Goal: Task Accomplishment & Management: Manage account settings

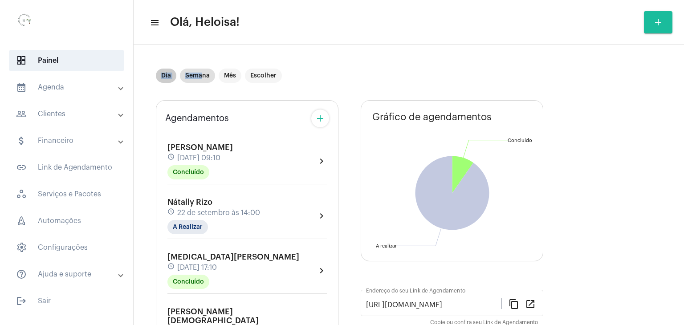
drag, startPoint x: 163, startPoint y: 76, endPoint x: 201, endPoint y: 71, distance: 39.1
click at [201, 71] on div "Dia Semana Mês Escolher" at bounding box center [219, 76] width 130 height 18
click at [200, 76] on mat-chip "Semana" at bounding box center [197, 76] width 35 height 14
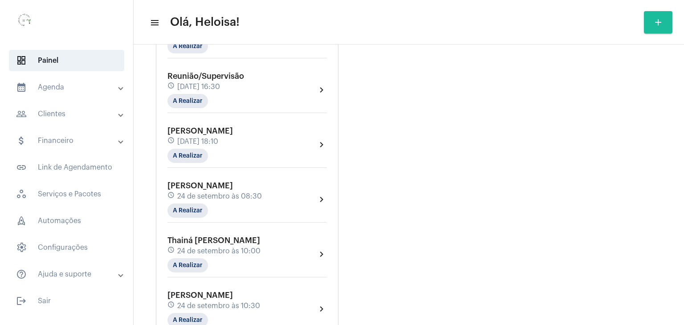
scroll to position [534, 0]
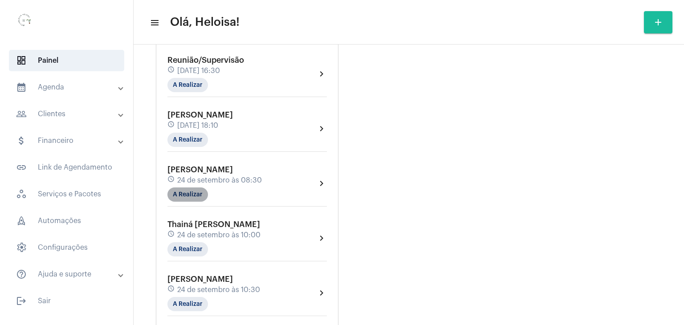
click at [185, 187] on mat-chip "A Realizar" at bounding box center [187, 194] width 41 height 14
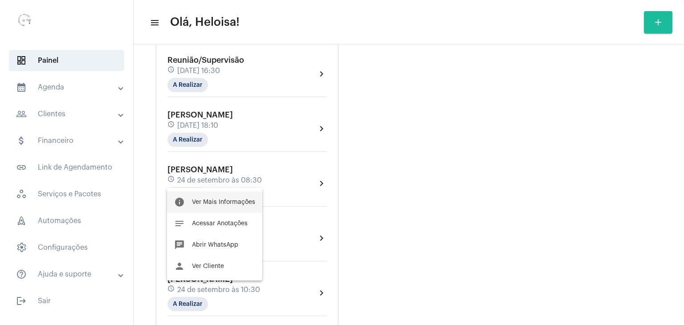
click at [228, 202] on span "Ver Mais Informações" at bounding box center [223, 202] width 63 height 6
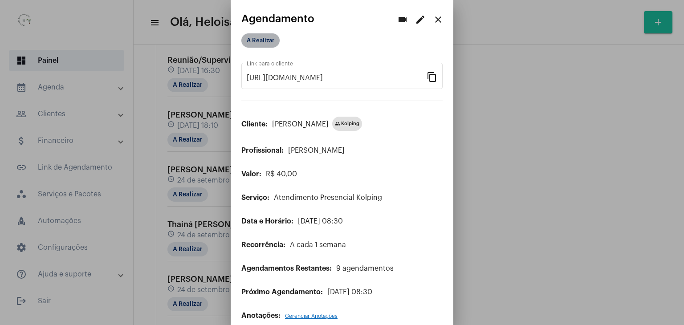
click at [262, 44] on mat-chip "A Realizar" at bounding box center [260, 40] width 38 height 14
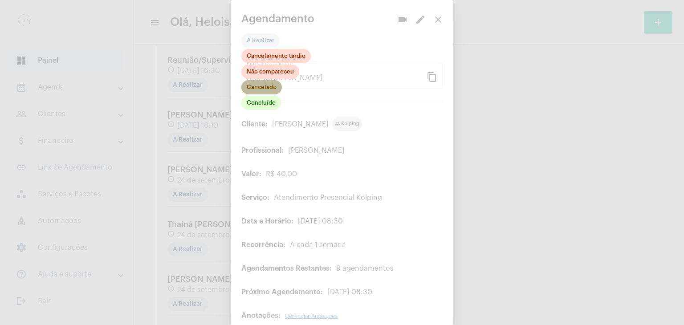
click at [272, 89] on mat-chip "Cancelado" at bounding box center [261, 87] width 41 height 14
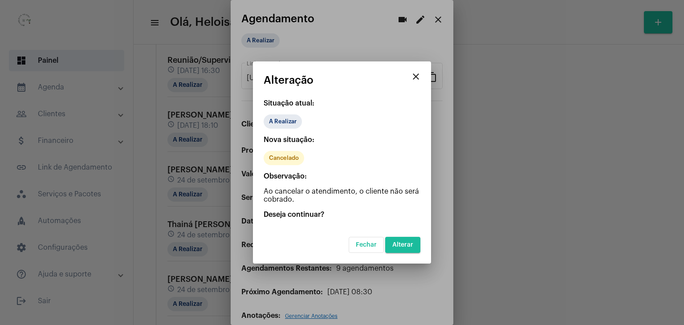
click at [409, 246] on span "Alterar" at bounding box center [402, 245] width 21 height 6
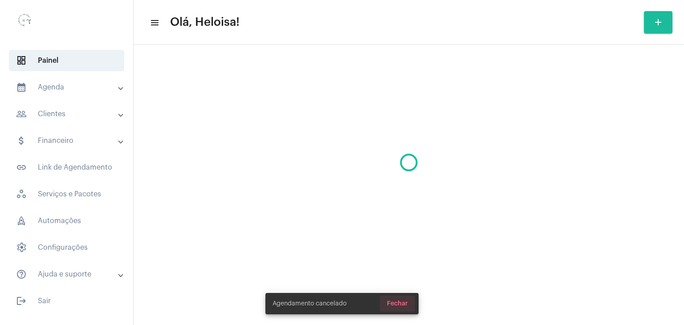
click at [397, 304] on span "Fechar" at bounding box center [397, 304] width 21 height 6
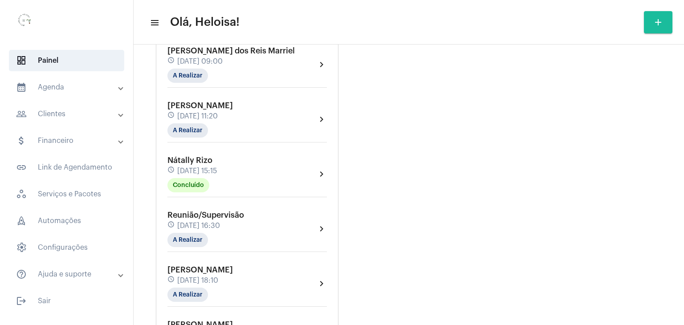
scroll to position [401, 0]
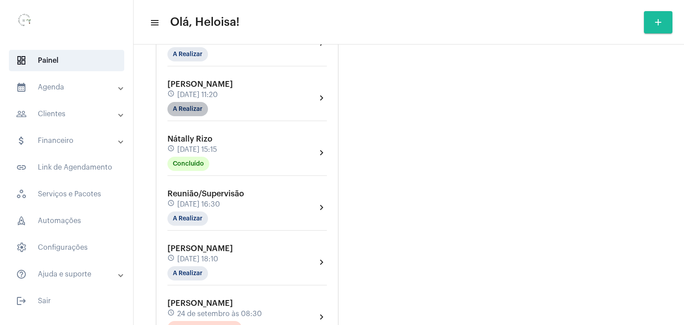
click at [185, 102] on mat-chip "A Realizar" at bounding box center [187, 109] width 41 height 14
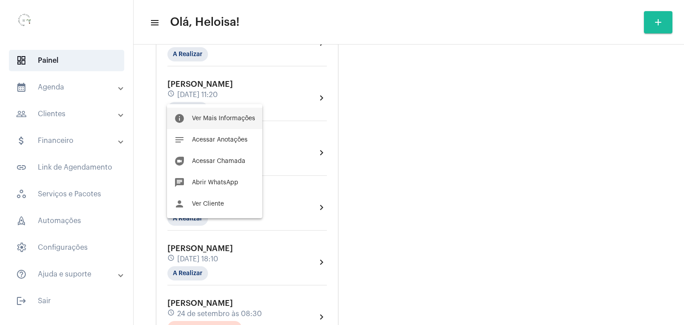
click at [205, 119] on span "Ver Mais Informações" at bounding box center [223, 118] width 63 height 6
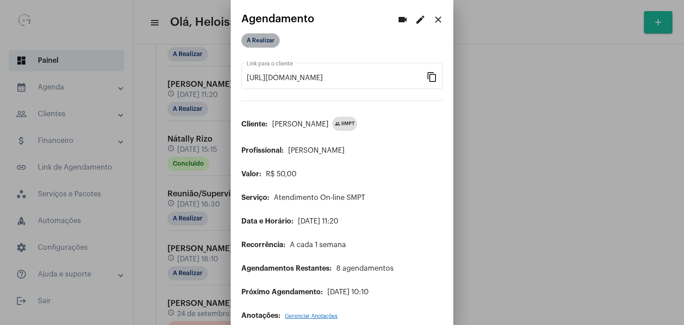
click at [260, 41] on mat-chip "A Realizar" at bounding box center [260, 40] width 38 height 14
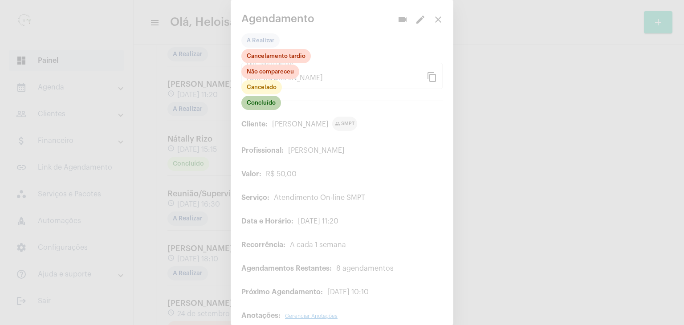
click at [267, 103] on mat-chip "Concluído" at bounding box center [261, 103] width 40 height 14
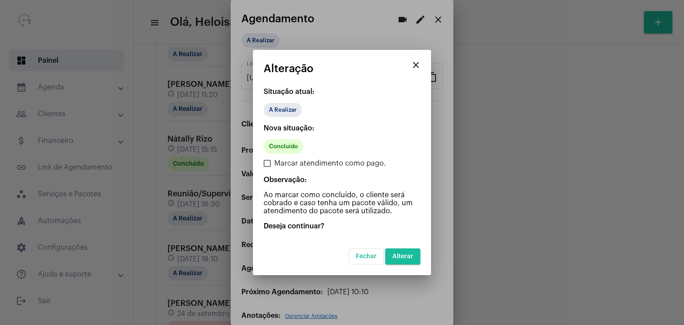
click at [400, 258] on span "Alterar" at bounding box center [402, 256] width 21 height 6
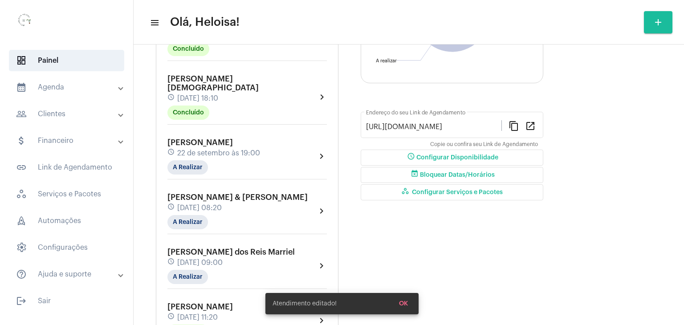
scroll to position [223, 0]
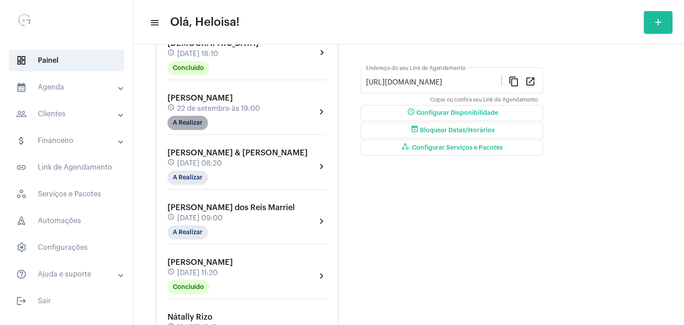
click at [182, 116] on mat-chip "A Realizar" at bounding box center [187, 123] width 41 height 14
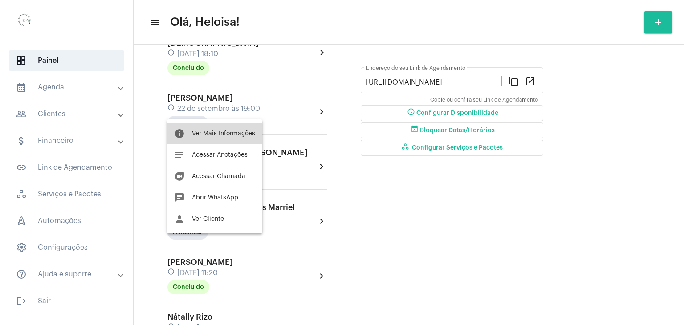
click at [210, 138] on button "info Ver Mais Informações" at bounding box center [214, 133] width 95 height 21
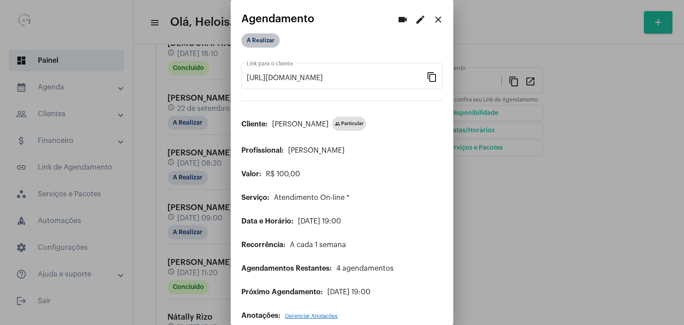
click at [254, 41] on mat-chip "A Realizar" at bounding box center [260, 40] width 38 height 14
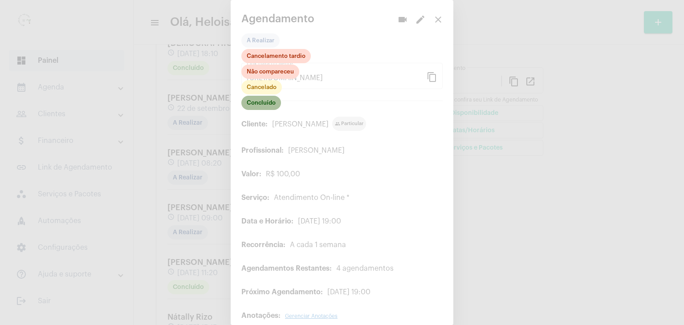
click at [264, 102] on mat-chip "Concluído" at bounding box center [261, 103] width 40 height 14
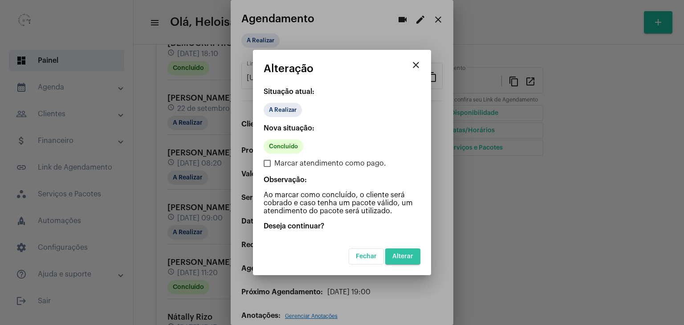
click at [406, 255] on span "Alterar" at bounding box center [402, 256] width 21 height 6
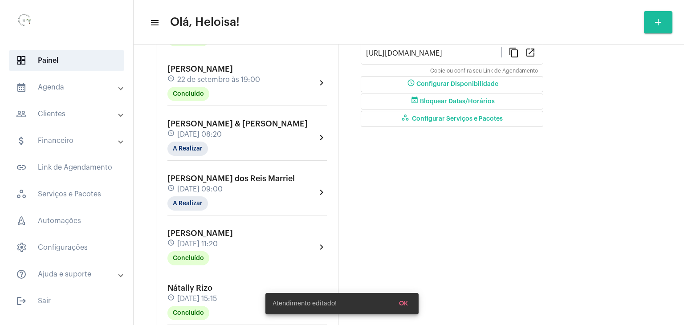
scroll to position [267, 0]
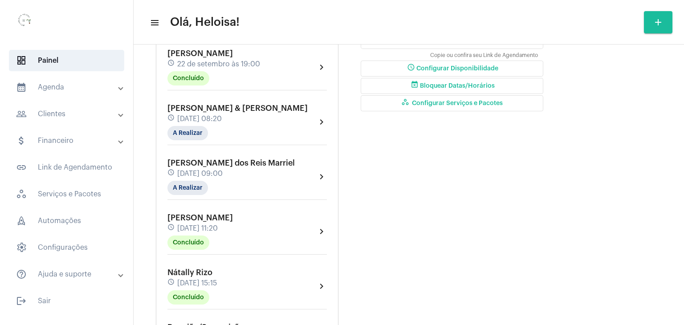
click at [181, 129] on div "[PERSON_NAME] & [PERSON_NAME] schedule [DATE] 08:20 A Realizar chevron_right" at bounding box center [247, 125] width 164 height 46
click at [196, 126] on mat-chip "A Realizar" at bounding box center [187, 133] width 41 height 14
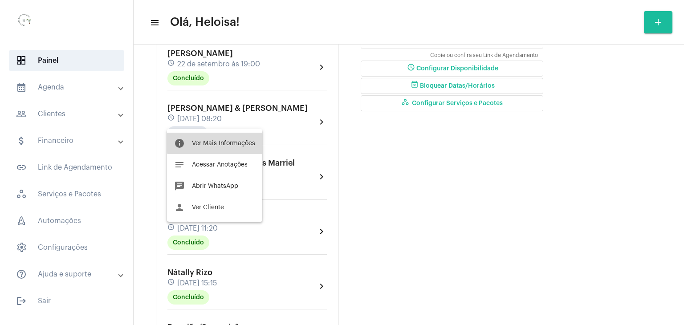
click at [230, 138] on button "info Ver Mais Informações" at bounding box center [214, 143] width 95 height 21
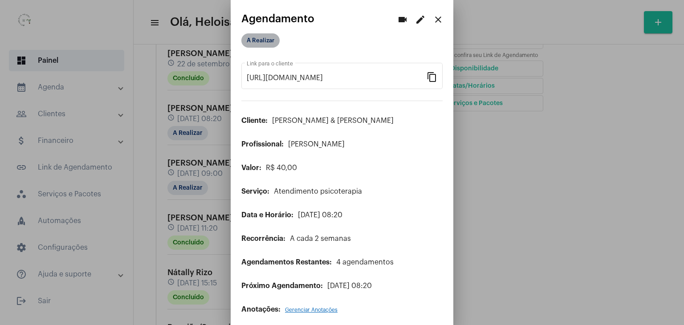
click at [259, 41] on mat-chip "A Realizar" at bounding box center [260, 40] width 38 height 14
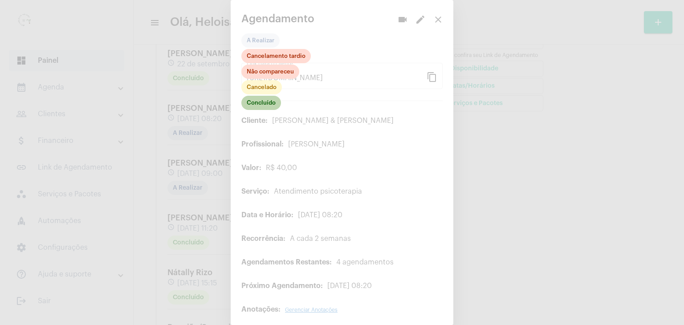
click at [266, 106] on mat-chip "Concluído" at bounding box center [261, 103] width 40 height 14
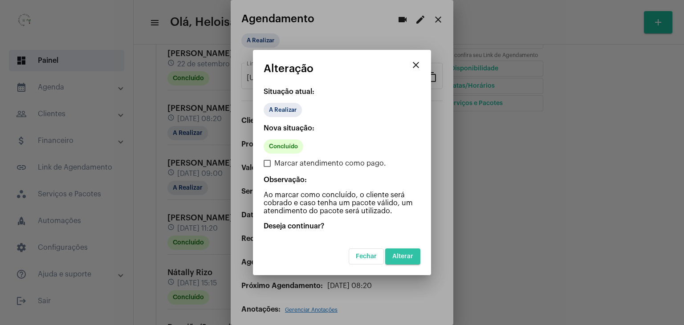
drag, startPoint x: 409, startPoint y: 254, endPoint x: 399, endPoint y: 241, distance: 16.5
click at [408, 253] on span "Alterar" at bounding box center [402, 256] width 21 height 6
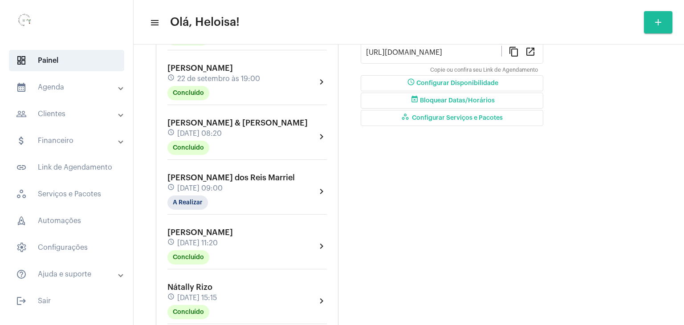
scroll to position [267, 0]
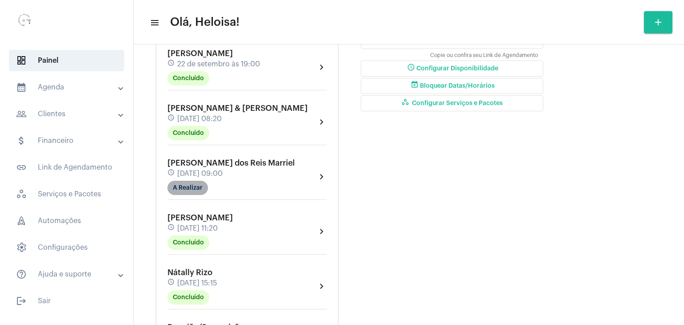
click at [182, 181] on mat-chip "A Realizar" at bounding box center [187, 188] width 41 height 14
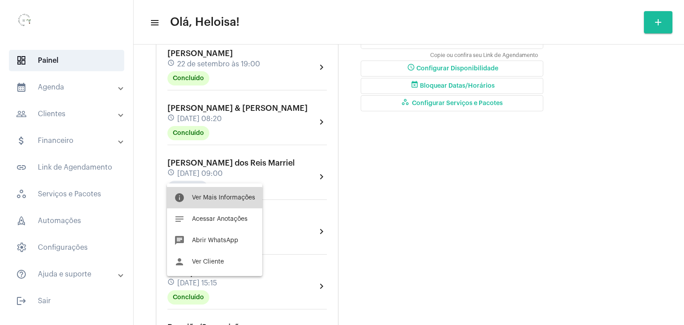
click at [212, 200] on span "Ver Mais Informações" at bounding box center [223, 198] width 63 height 6
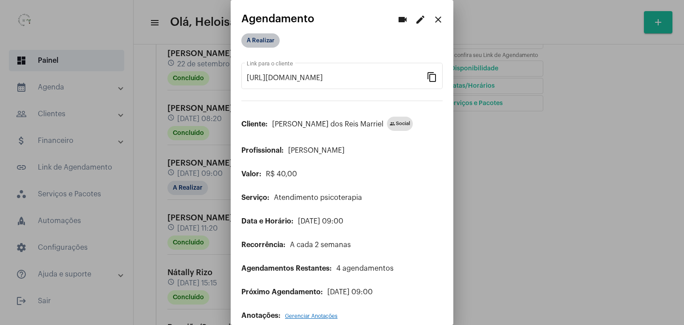
click at [257, 36] on mat-chip "A Realizar" at bounding box center [260, 40] width 38 height 14
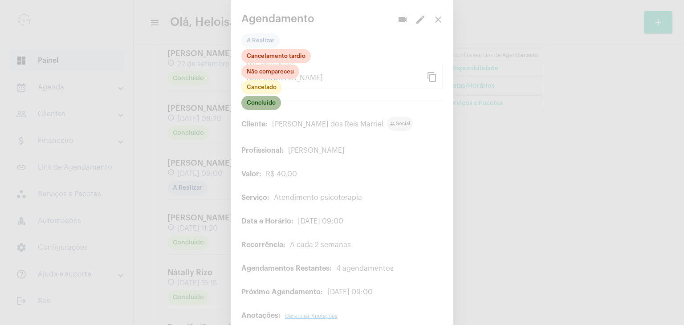
click at [258, 103] on mat-chip "Concluído" at bounding box center [261, 103] width 40 height 14
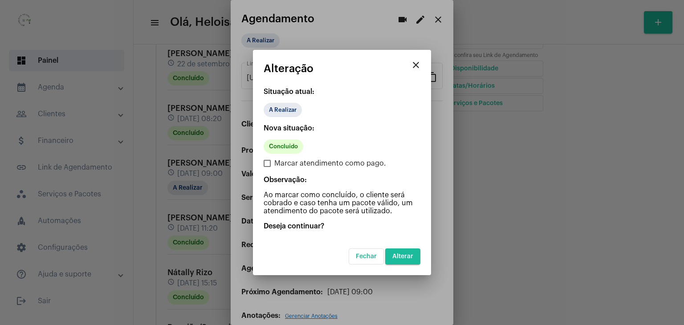
click at [411, 257] on span "Alterar" at bounding box center [402, 256] width 21 height 6
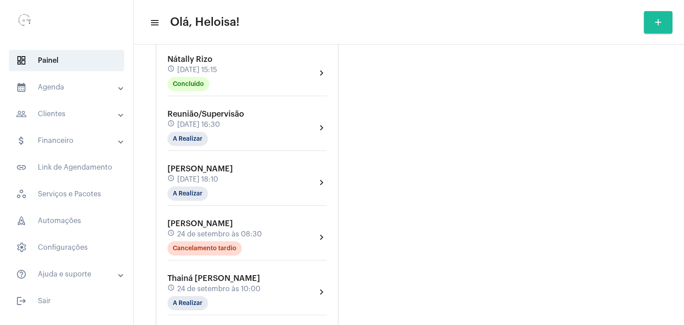
scroll to position [534, 0]
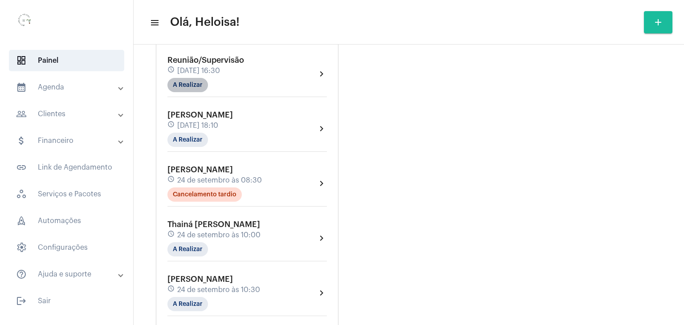
click at [179, 78] on mat-chip "A Realizar" at bounding box center [187, 85] width 41 height 14
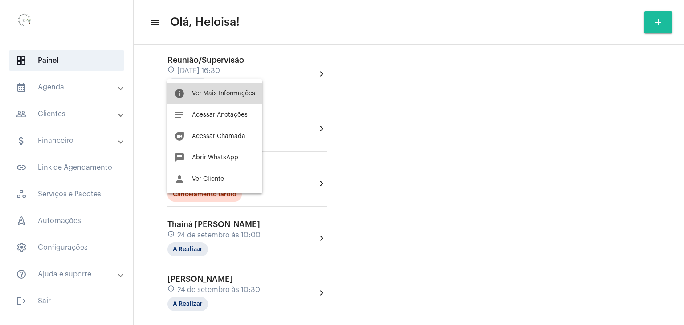
click at [208, 95] on span "Ver Mais Informações" at bounding box center [223, 93] width 63 height 6
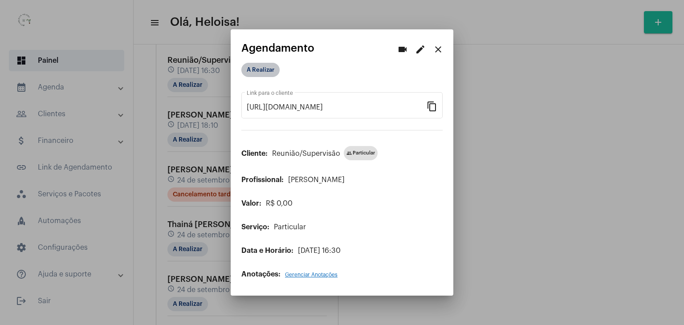
click at [262, 67] on mat-chip "A Realizar" at bounding box center [260, 70] width 38 height 14
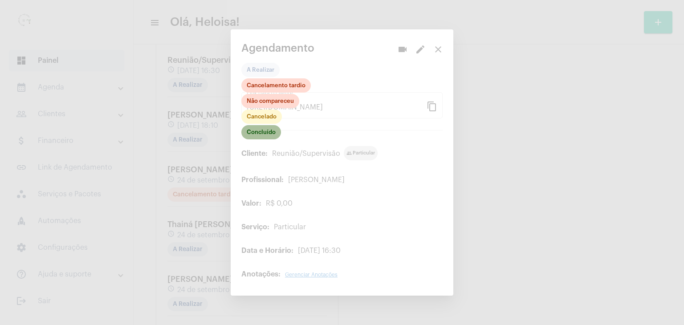
click at [265, 136] on mat-chip "Concluído" at bounding box center [261, 132] width 40 height 14
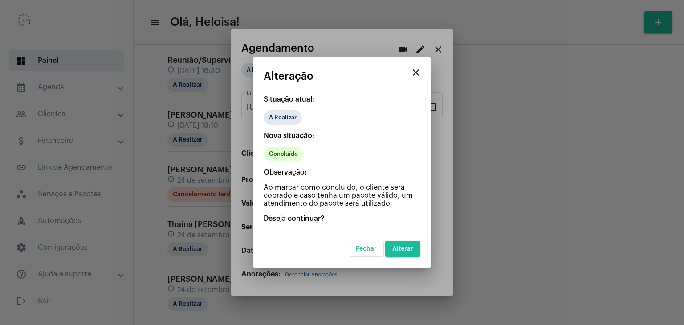
click at [400, 251] on span "Alterar" at bounding box center [402, 249] width 21 height 6
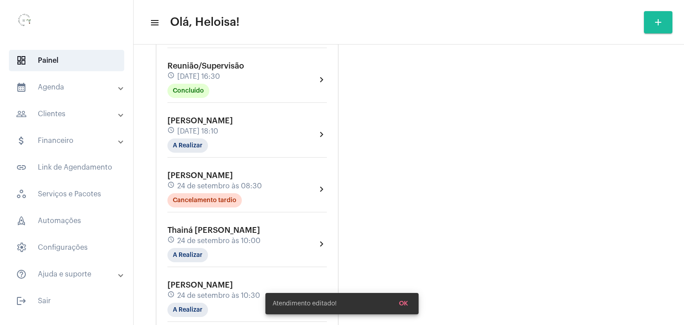
scroll to position [534, 0]
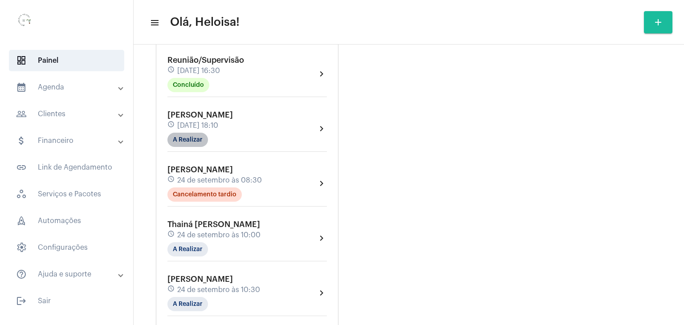
click at [195, 133] on mat-chip "A Realizar" at bounding box center [187, 140] width 41 height 14
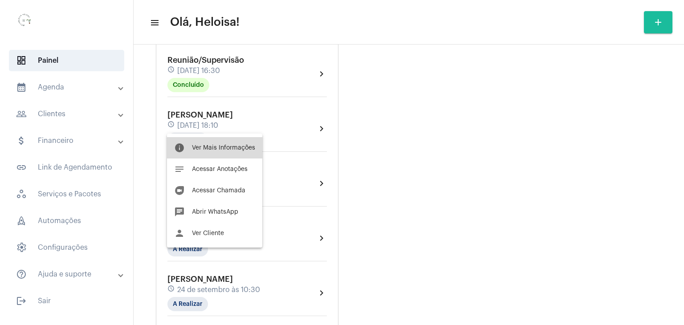
click at [230, 151] on button "info Ver Mais Informações" at bounding box center [214, 147] width 95 height 21
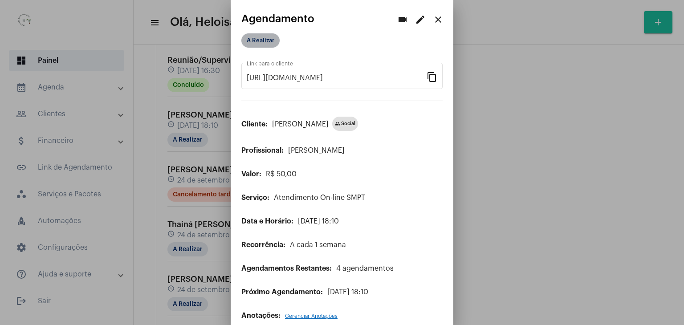
click at [256, 37] on mat-chip "A Realizar" at bounding box center [260, 40] width 38 height 14
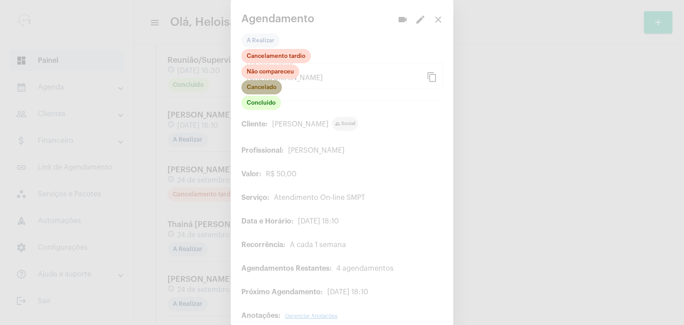
click at [274, 86] on mat-chip "Cancelado" at bounding box center [261, 87] width 41 height 14
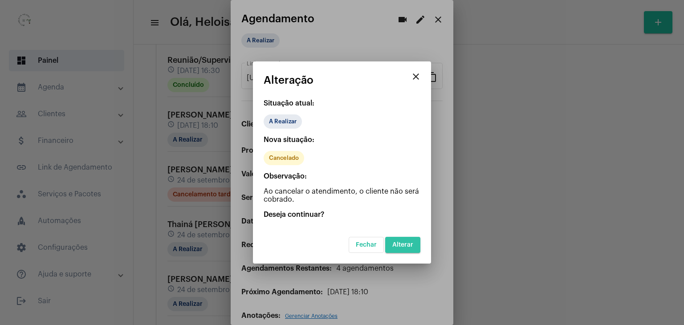
click at [413, 246] on span "Alterar" at bounding box center [402, 245] width 21 height 6
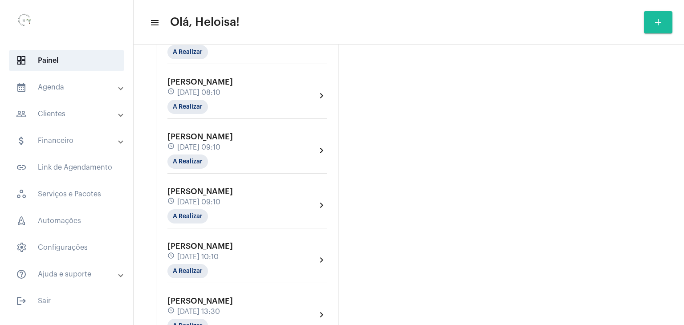
scroll to position [1514, 0]
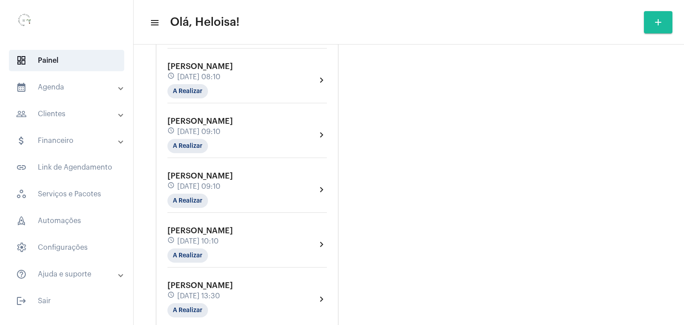
click at [202, 183] on span "[DATE] 09:10" at bounding box center [198, 187] width 43 height 8
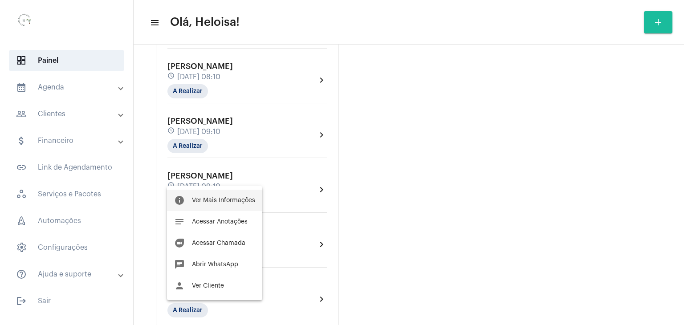
click at [228, 199] on span "Ver Mais Informações" at bounding box center [223, 200] width 63 height 6
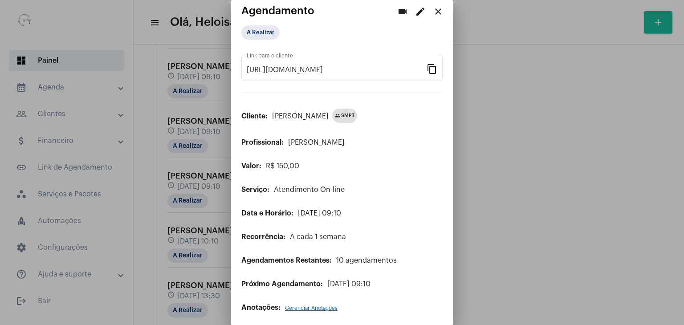
scroll to position [11, 0]
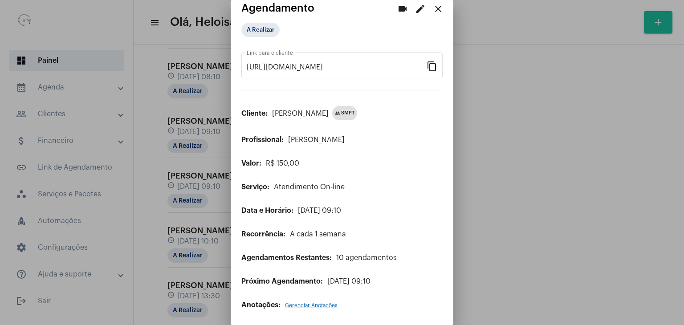
click at [201, 156] on div at bounding box center [342, 162] width 684 height 325
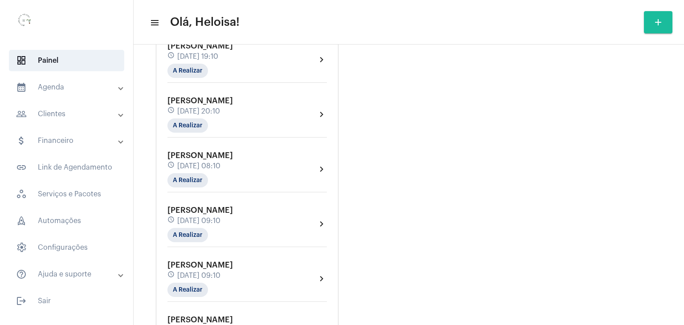
scroll to position [1522, 0]
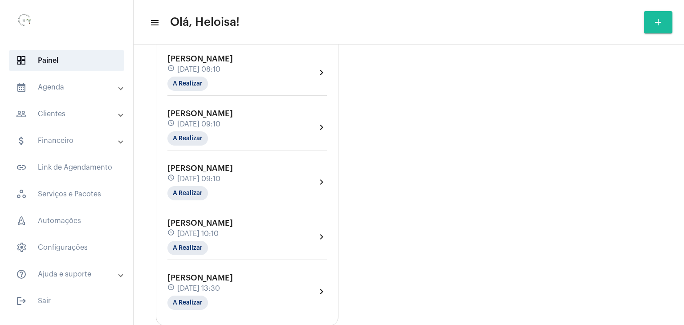
click at [225, 164] on div "[PERSON_NAME] schedule [DATE] 09:10 A Realizar" at bounding box center [199, 182] width 65 height 37
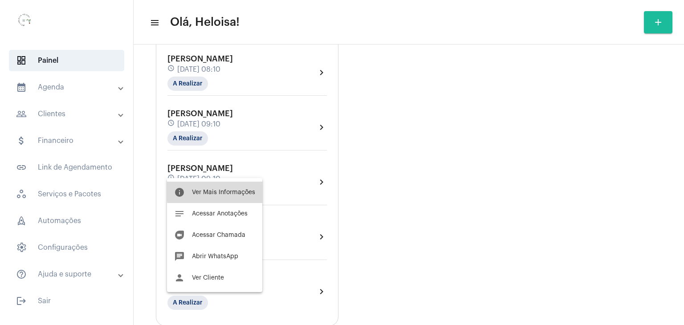
click at [236, 190] on span "Ver Mais Informações" at bounding box center [223, 192] width 63 height 6
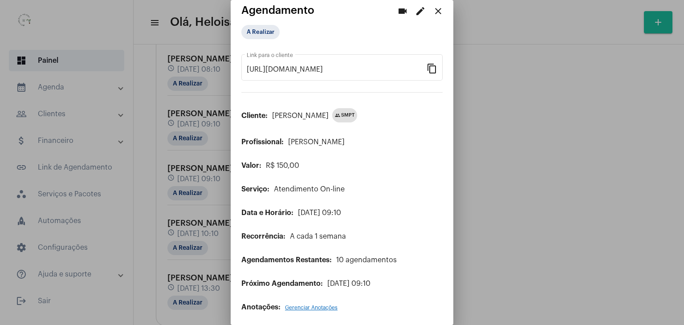
scroll to position [11, 0]
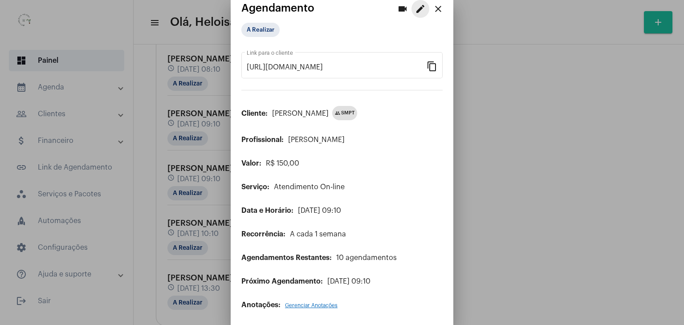
click at [415, 7] on mat-icon "edit" at bounding box center [420, 9] width 11 height 11
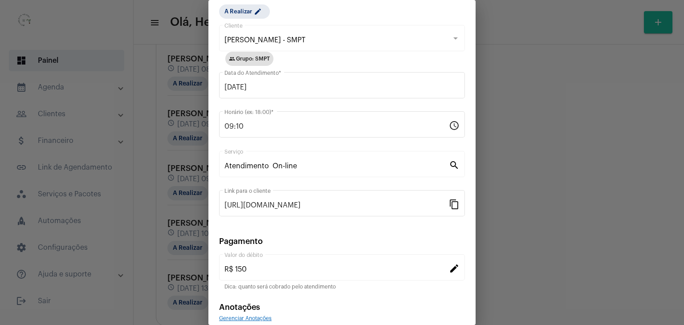
scroll to position [69, 0]
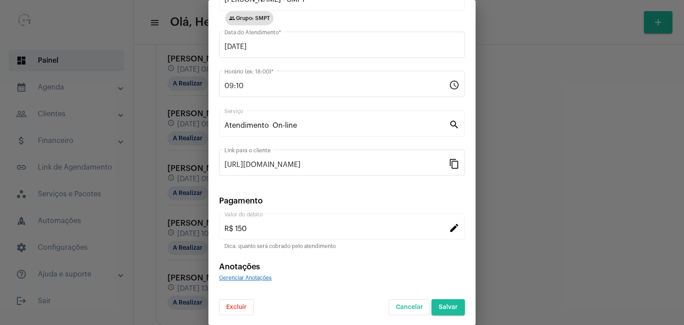
click at [233, 306] on span "Excluir" at bounding box center [236, 307] width 20 height 6
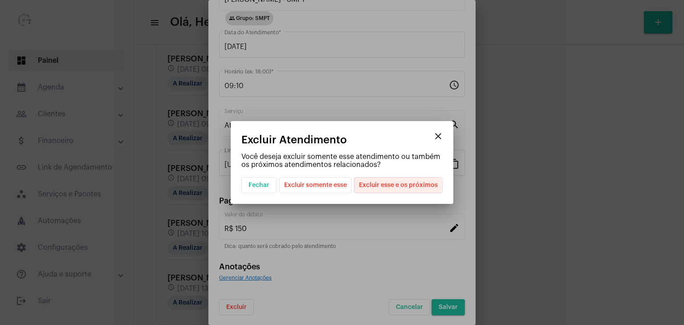
click at [392, 186] on span "Excluir esse e os próximos" at bounding box center [398, 185] width 79 height 15
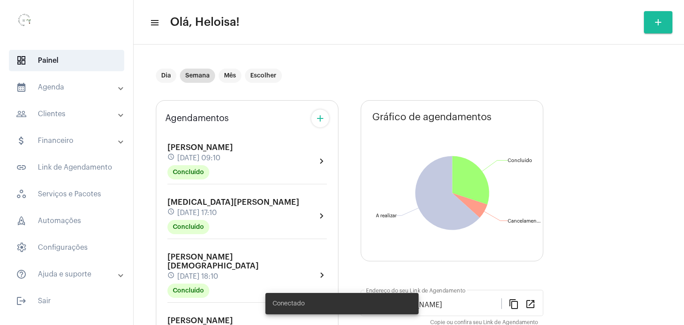
click at [320, 120] on mat-icon "add" at bounding box center [320, 118] width 11 height 11
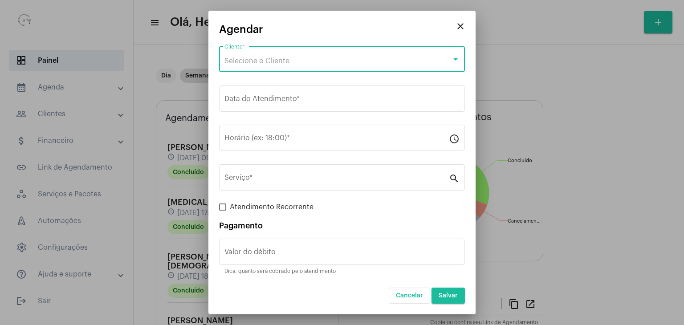
click at [261, 61] on span "Selecione o Cliente" at bounding box center [256, 60] width 65 height 7
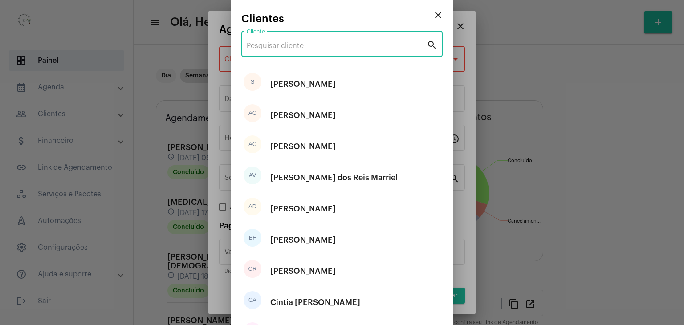
click at [280, 45] on input "Cliente" at bounding box center [337, 46] width 180 height 8
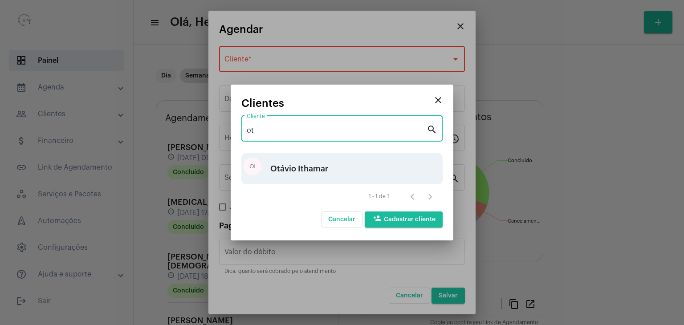
type input "ot"
click at [310, 168] on div "Otávio Ithamar" at bounding box center [299, 168] width 58 height 27
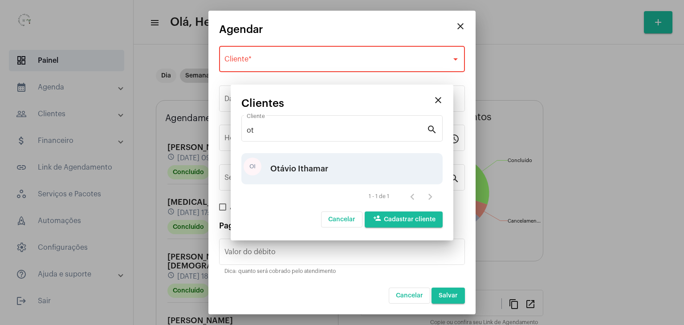
type input "R$"
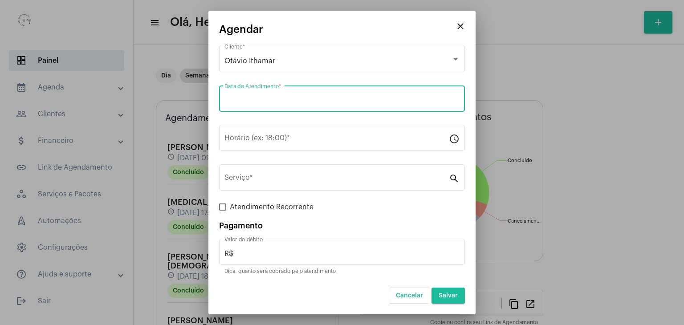
click at [299, 98] on input "Data do Atendimento *" at bounding box center [341, 101] width 235 height 8
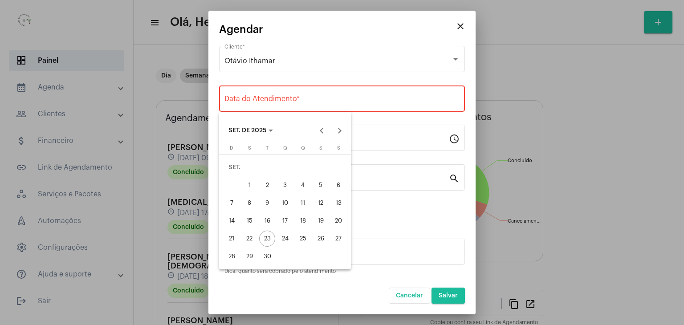
click at [264, 255] on div "30" at bounding box center [267, 257] width 16 height 16
type input "[DATE]"
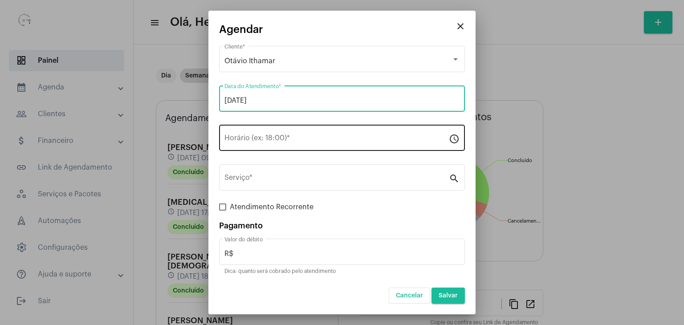
click at [231, 145] on div "Horário (ex: 18:00) *" at bounding box center [336, 137] width 224 height 28
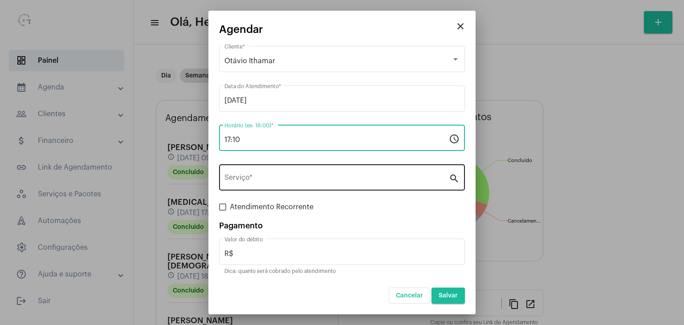
type input "17:10"
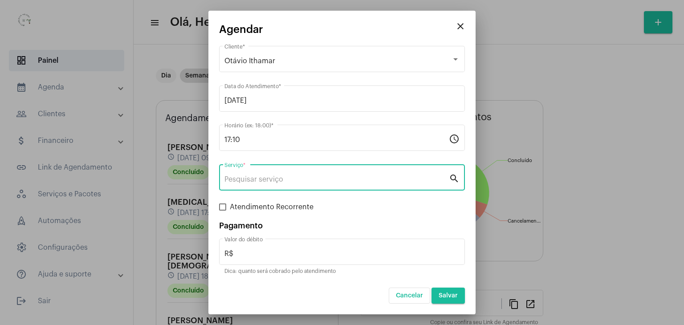
click at [329, 177] on input "Serviço *" at bounding box center [336, 179] width 224 height 8
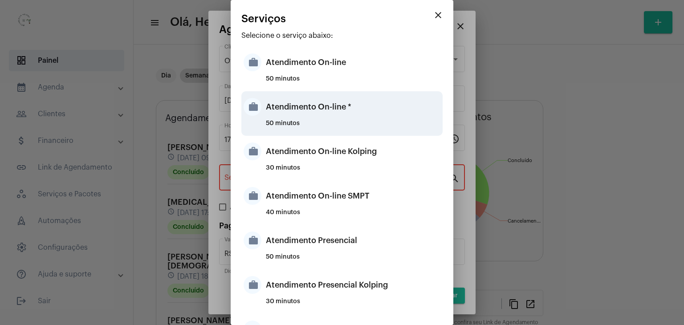
click at [277, 112] on div "Atendimento On-line *" at bounding box center [353, 107] width 175 height 27
type input "Atendimento On-line *"
type input "R$ 150"
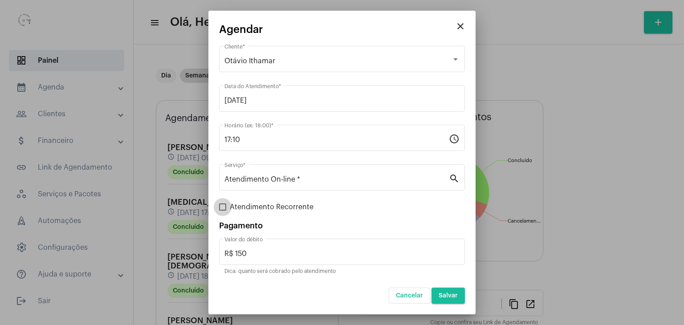
click at [223, 208] on span at bounding box center [222, 207] width 7 height 7
click at [223, 211] on input "Atendimento Recorrente" at bounding box center [222, 211] width 0 height 0
checkbox input "true"
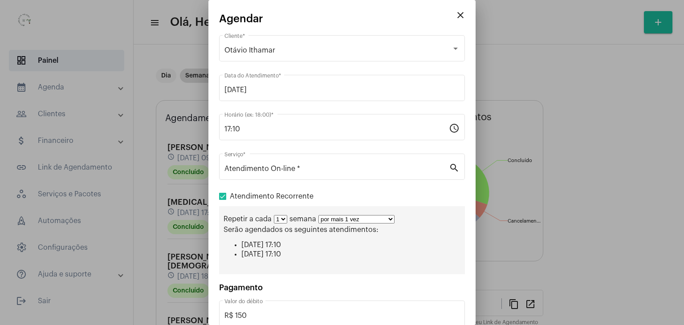
click at [282, 216] on select "1 2 3 4 5 6 7 8" at bounding box center [280, 219] width 13 height 8
select select "1: 2"
click at [274, 215] on select "1 2 3 4 5 6 7 8" at bounding box center [280, 219] width 13 height 8
click at [355, 219] on select "por mais 1 vez por mais 2 vezes por mais 3 vezes por mais 4 vezes por mais 5 ve…" at bounding box center [360, 219] width 76 height 8
select select "9: 10"
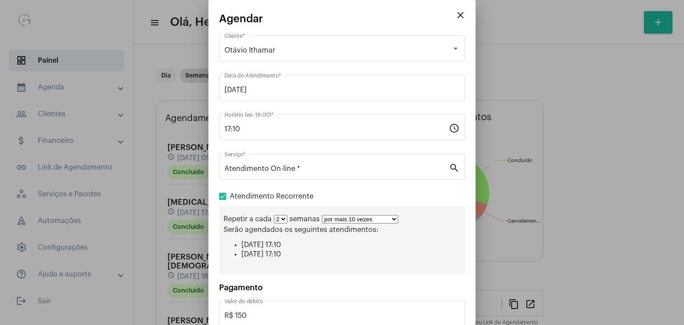
click at [322, 215] on select "por mais 1 vez por mais 2 vezes por mais 3 vezes por mais 4 vezes por mais 5 ve…" at bounding box center [360, 219] width 76 height 8
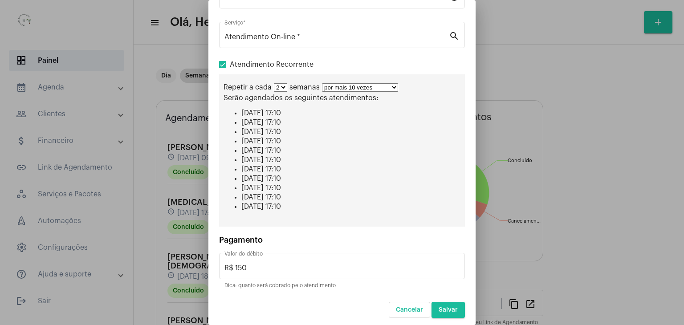
scroll to position [132, 0]
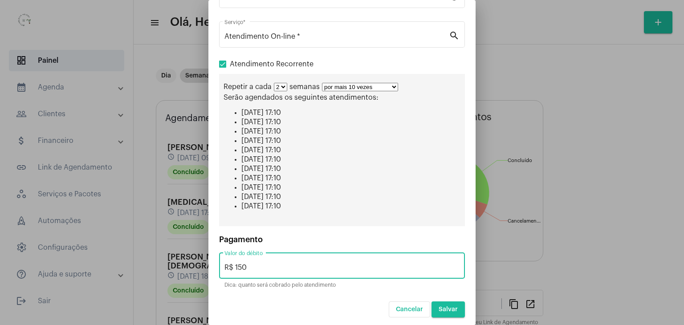
drag, startPoint x: 257, startPoint y: 264, endPoint x: 235, endPoint y: 262, distance: 21.5
click at [235, 264] on input "R$ 150" at bounding box center [341, 268] width 235 height 8
type input "R$ 80"
click at [428, 218] on div "Repetir a cada 1 2 3 4 5 6 7 8 semanas por mais 1 vez por mais 2 vezes por mais…" at bounding box center [342, 150] width 246 height 152
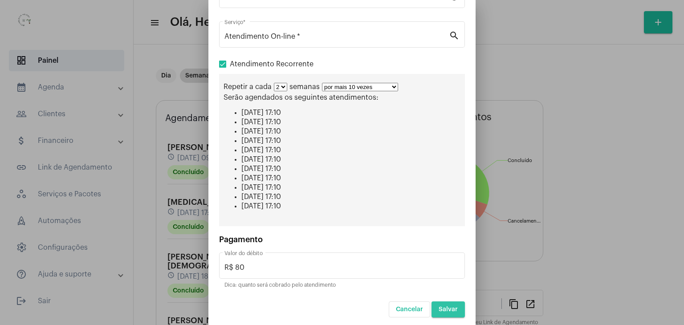
click at [451, 306] on span "Salvar" at bounding box center [448, 309] width 19 height 6
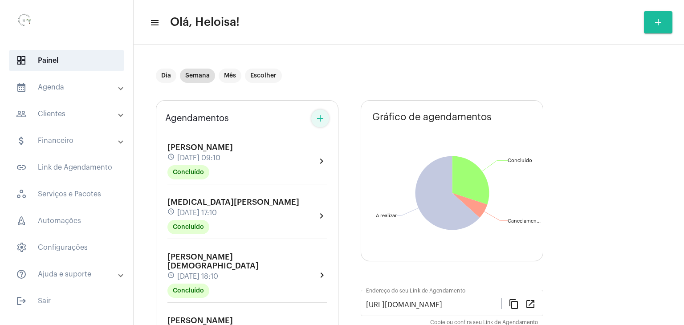
click at [316, 115] on mat-icon "add" at bounding box center [320, 118] width 11 height 11
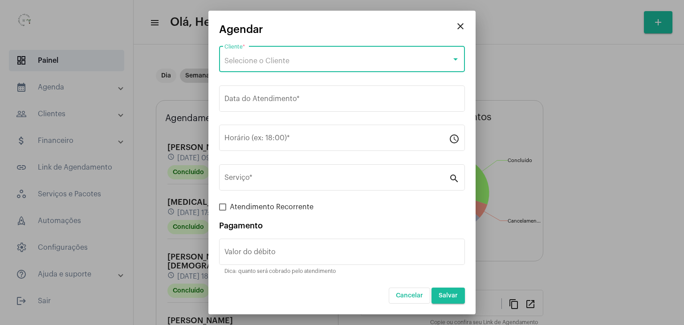
click at [241, 58] on span "Selecione o Cliente" at bounding box center [256, 60] width 65 height 7
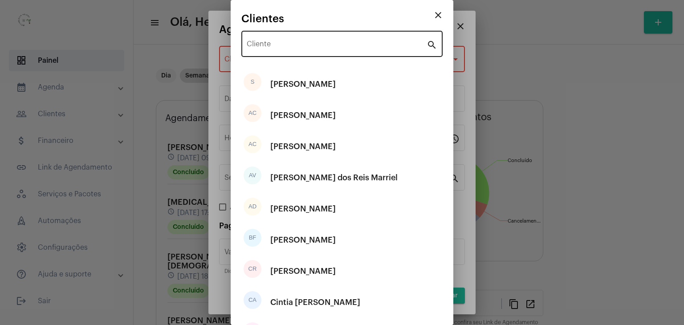
click at [277, 40] on div "Cliente" at bounding box center [337, 43] width 180 height 28
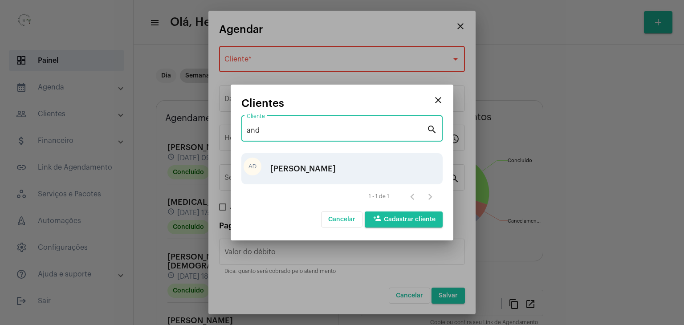
type input "and"
click at [317, 165] on div "[PERSON_NAME]" at bounding box center [302, 168] width 65 height 27
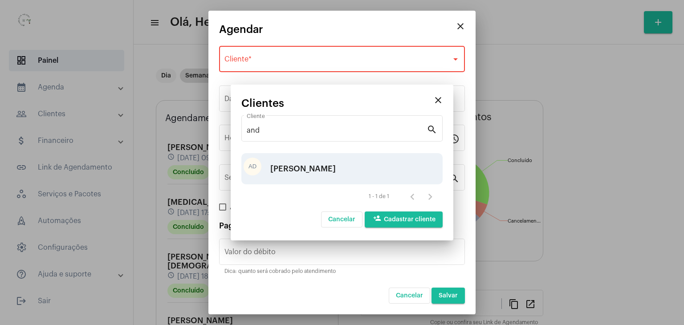
type input "R$"
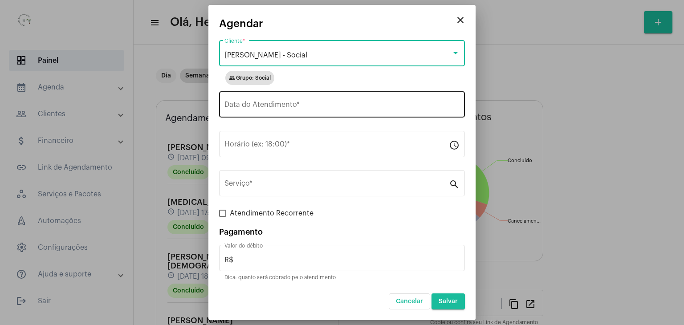
click at [302, 104] on input "Data do Atendimento *" at bounding box center [341, 106] width 235 height 8
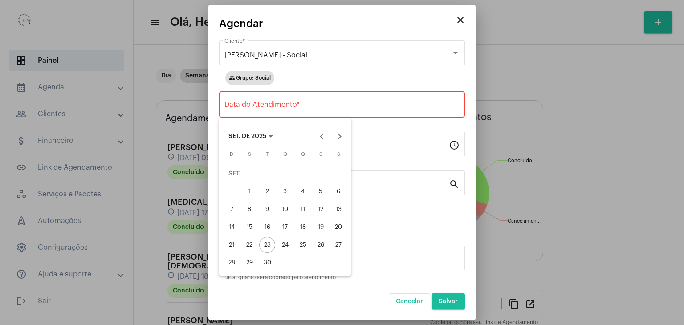
click at [322, 246] on div "26" at bounding box center [321, 245] width 16 height 16
type input "[DATE]"
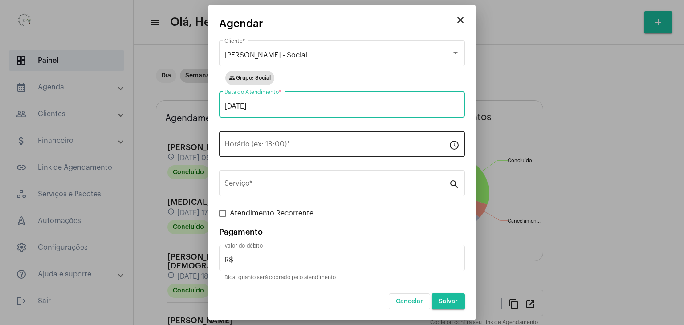
click at [256, 131] on div "Horário (ex: 18:00) *" at bounding box center [336, 143] width 224 height 28
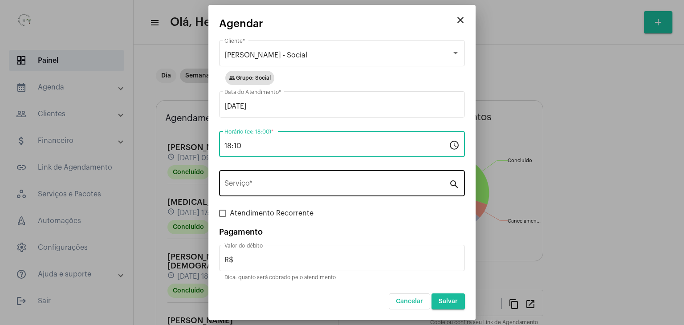
type input "18:10"
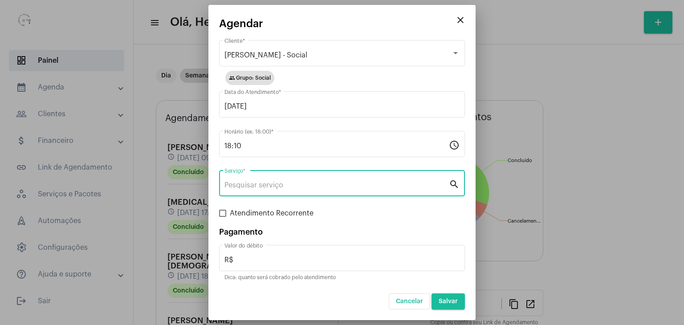
click at [276, 184] on input "Serviço *" at bounding box center [336, 185] width 224 height 8
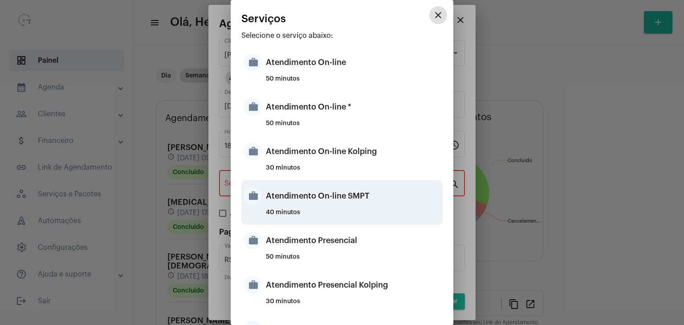
click at [308, 202] on div "Atendimento On-line SMPT" at bounding box center [353, 196] width 175 height 27
type input "Atendimento On-line SMPT"
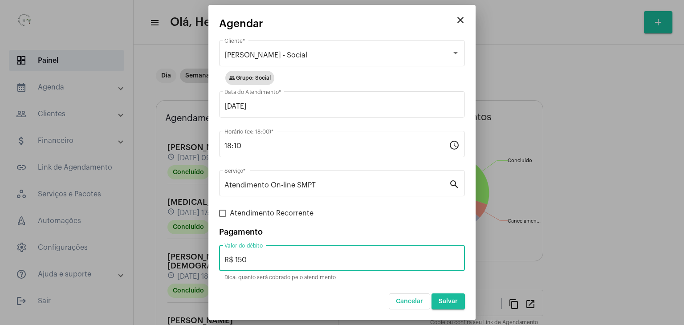
drag, startPoint x: 263, startPoint y: 258, endPoint x: 236, endPoint y: 258, distance: 27.2
click at [236, 258] on input "R$ 150" at bounding box center [341, 260] width 235 height 8
type input "R$ 50"
click at [420, 210] on div "Atendimento Recorrente" at bounding box center [342, 213] width 246 height 11
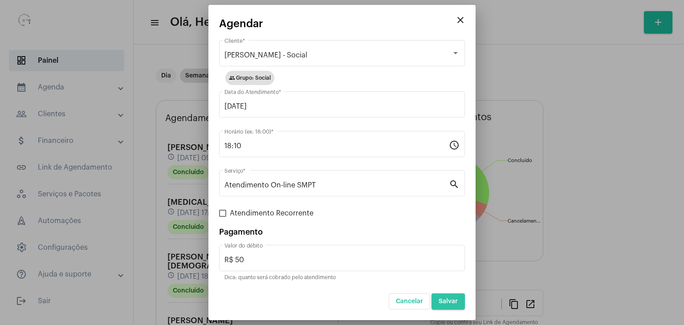
click at [442, 300] on span "Salvar" at bounding box center [448, 301] width 19 height 6
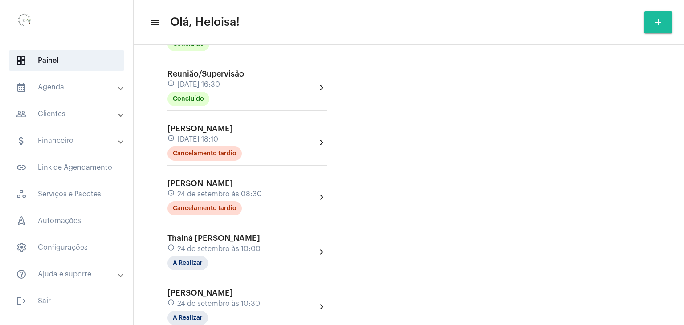
scroll to position [490, 0]
